Goal: Information Seeking & Learning: Learn about a topic

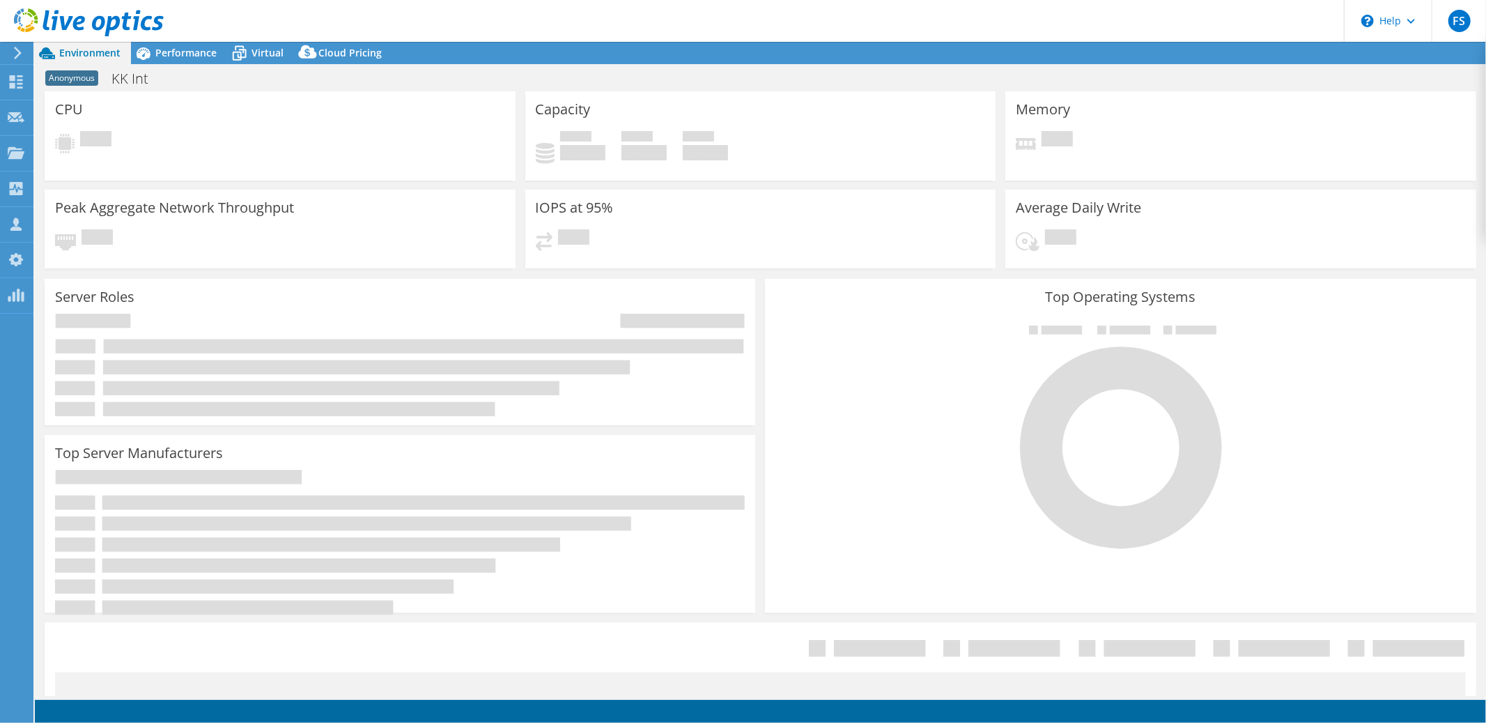
select select "USD"
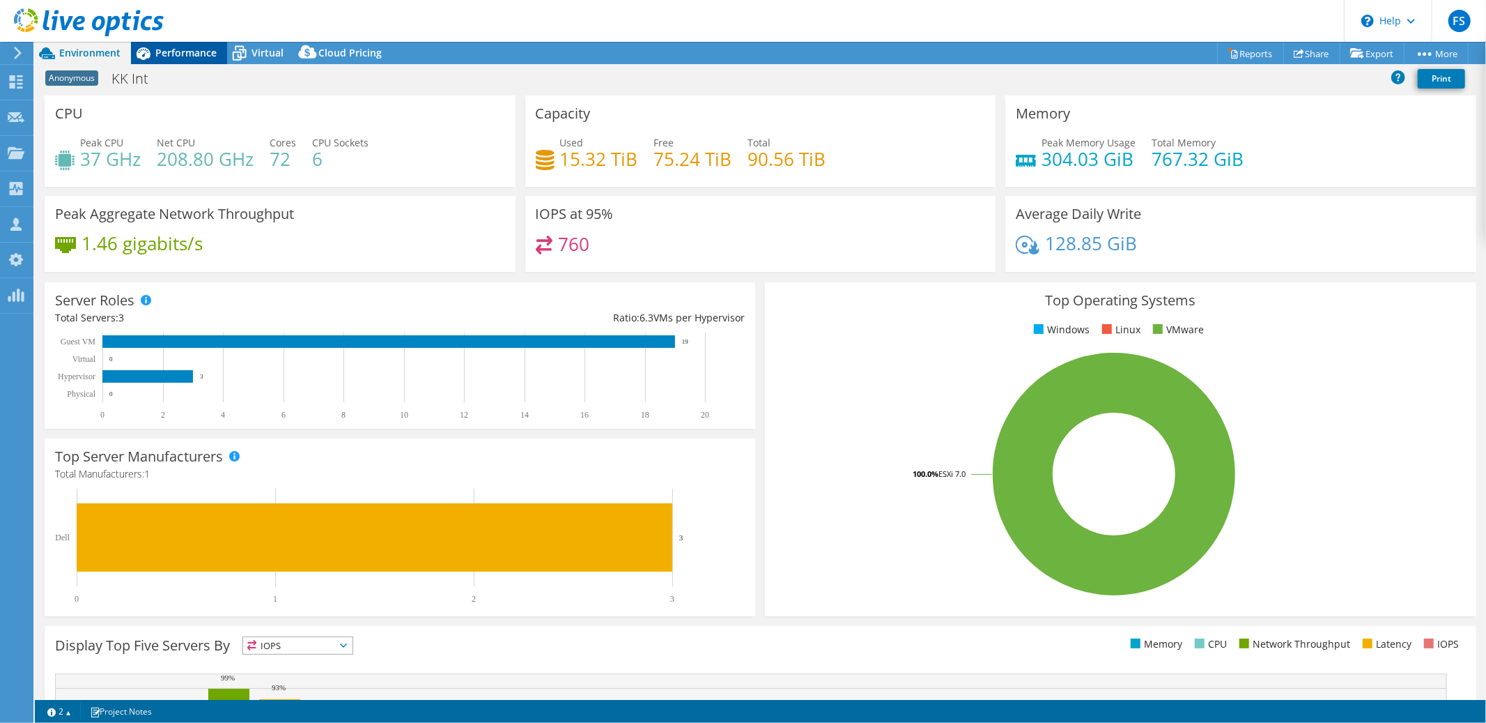
click at [185, 52] on span "Performance" at bounding box center [185, 52] width 61 height 13
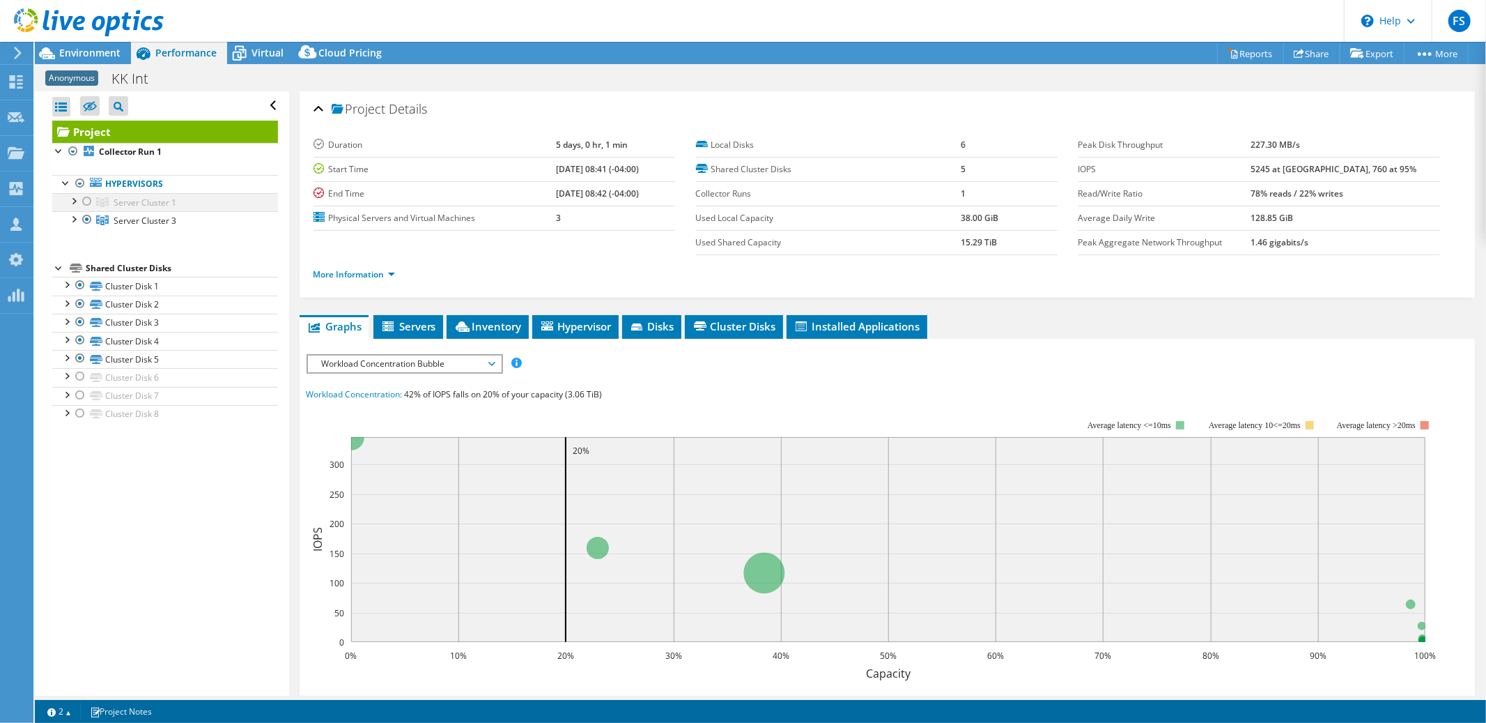
click at [87, 203] on div at bounding box center [87, 201] width 14 height 17
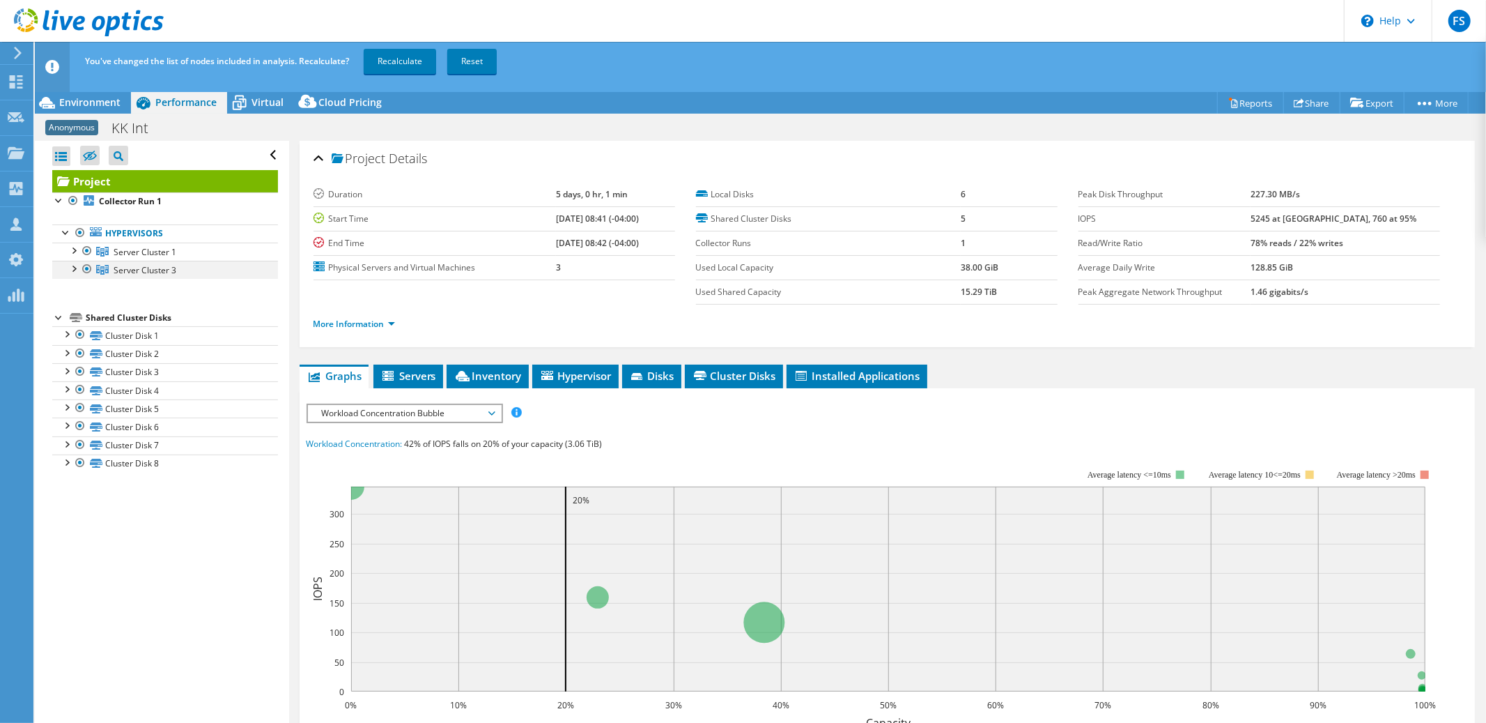
click at [87, 266] on div at bounding box center [87, 269] width 14 height 17
click at [406, 62] on link "Recalculate" at bounding box center [400, 61] width 72 height 25
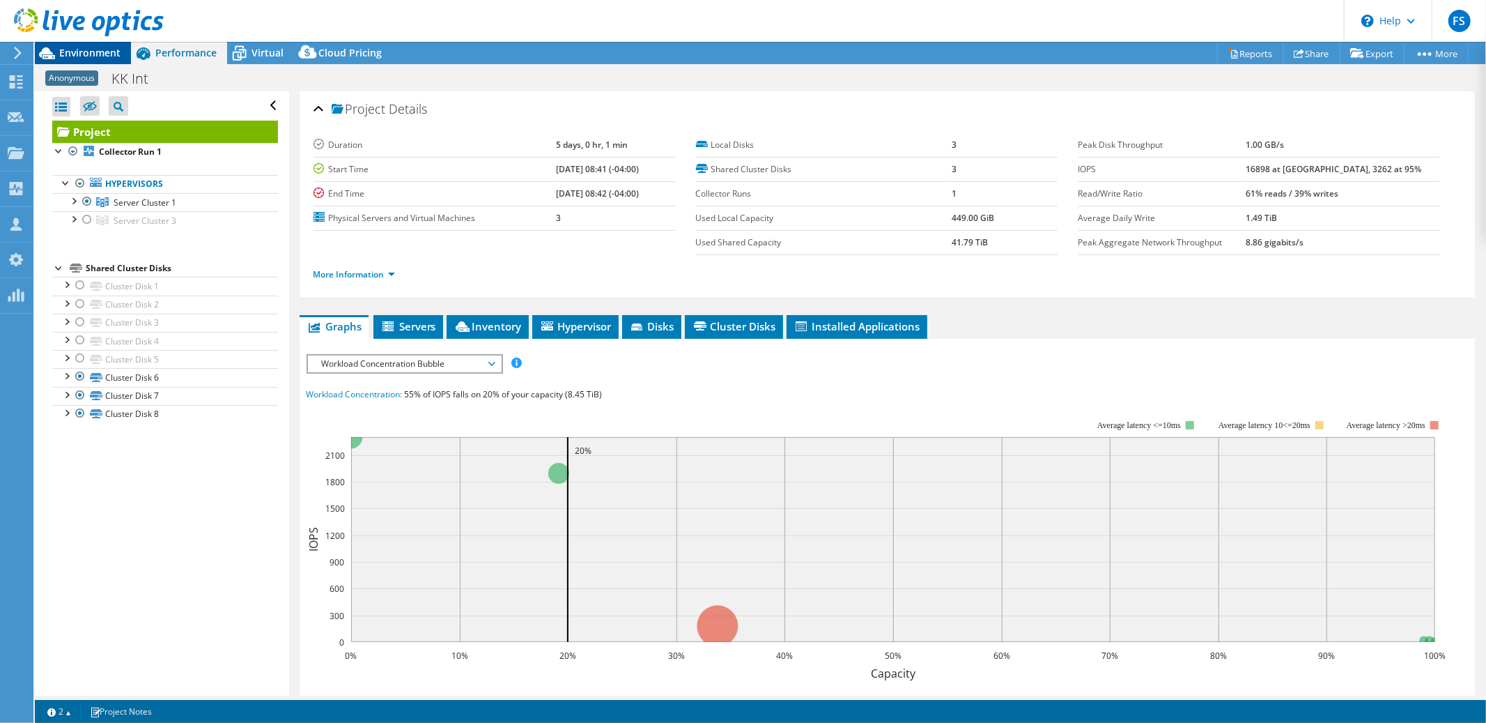
click at [89, 52] on span "Environment" at bounding box center [89, 52] width 61 height 13
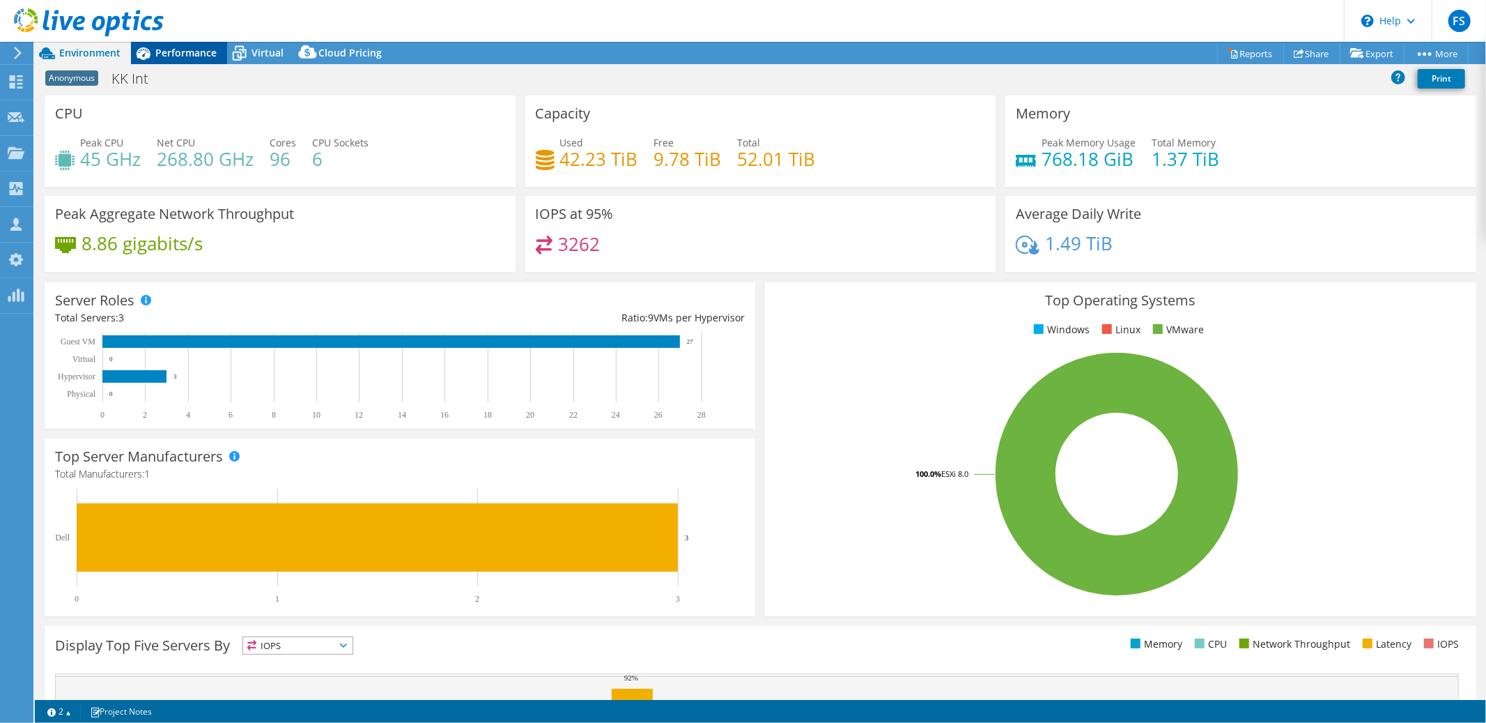
click at [178, 53] on span "Performance" at bounding box center [185, 52] width 61 height 13
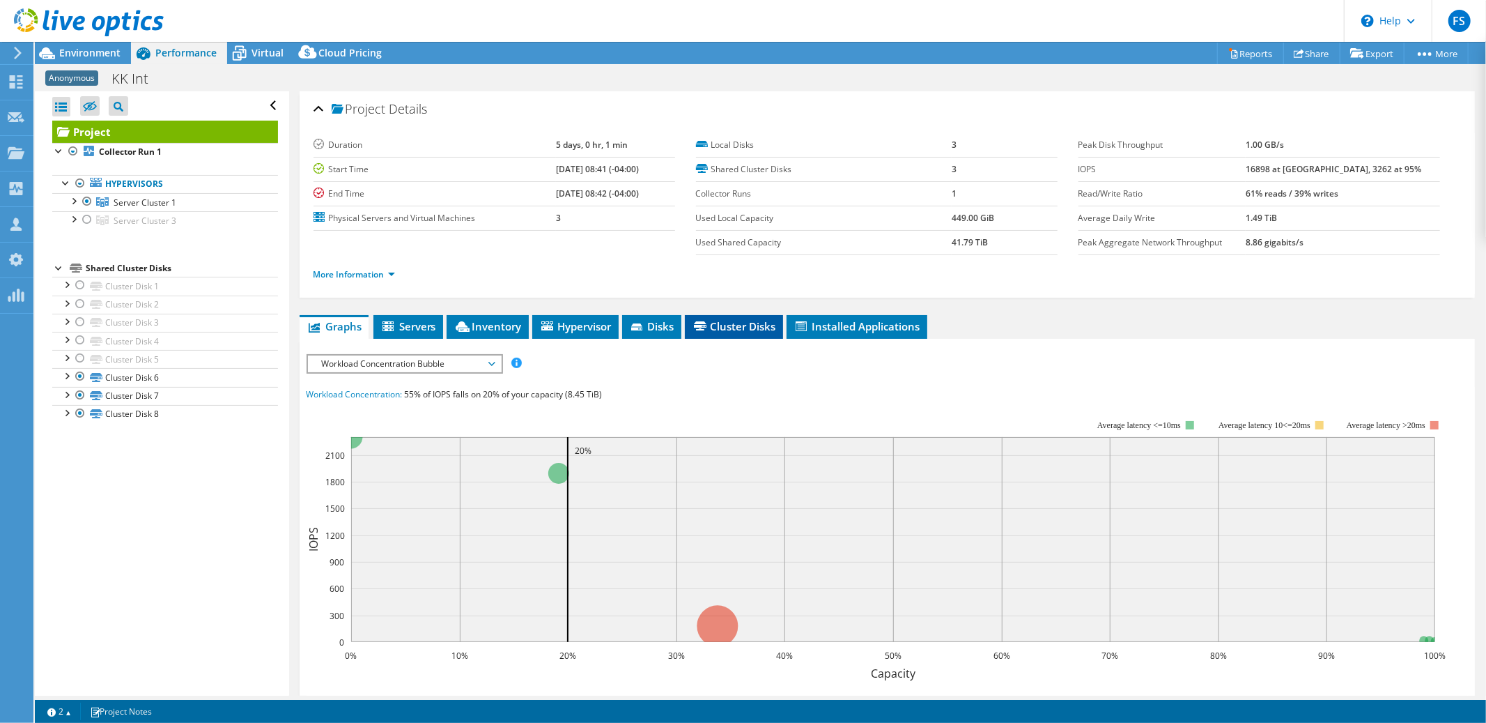
click at [753, 324] on span "Cluster Disks" at bounding box center [734, 326] width 84 height 14
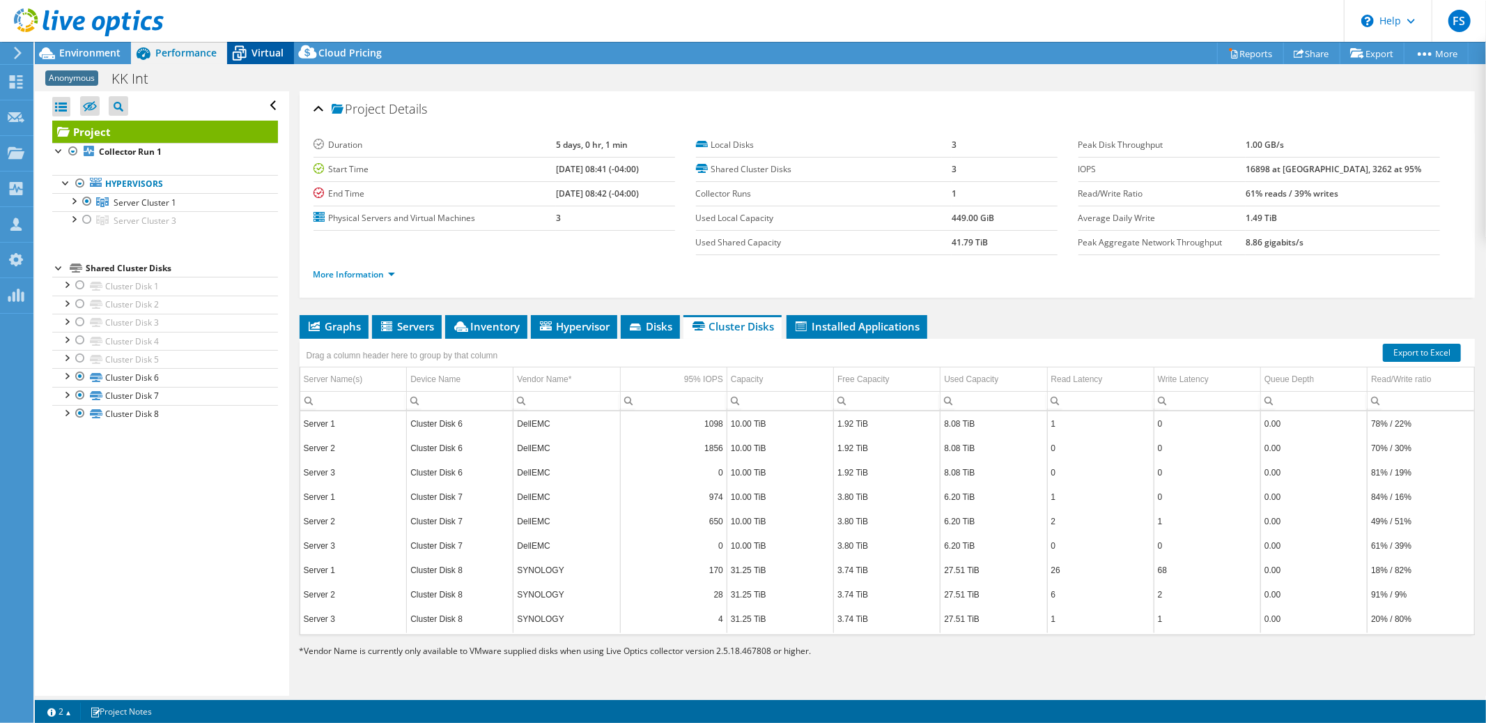
click at [264, 59] on span "Virtual" at bounding box center [268, 52] width 32 height 13
